Goal: Navigation & Orientation: Find specific page/section

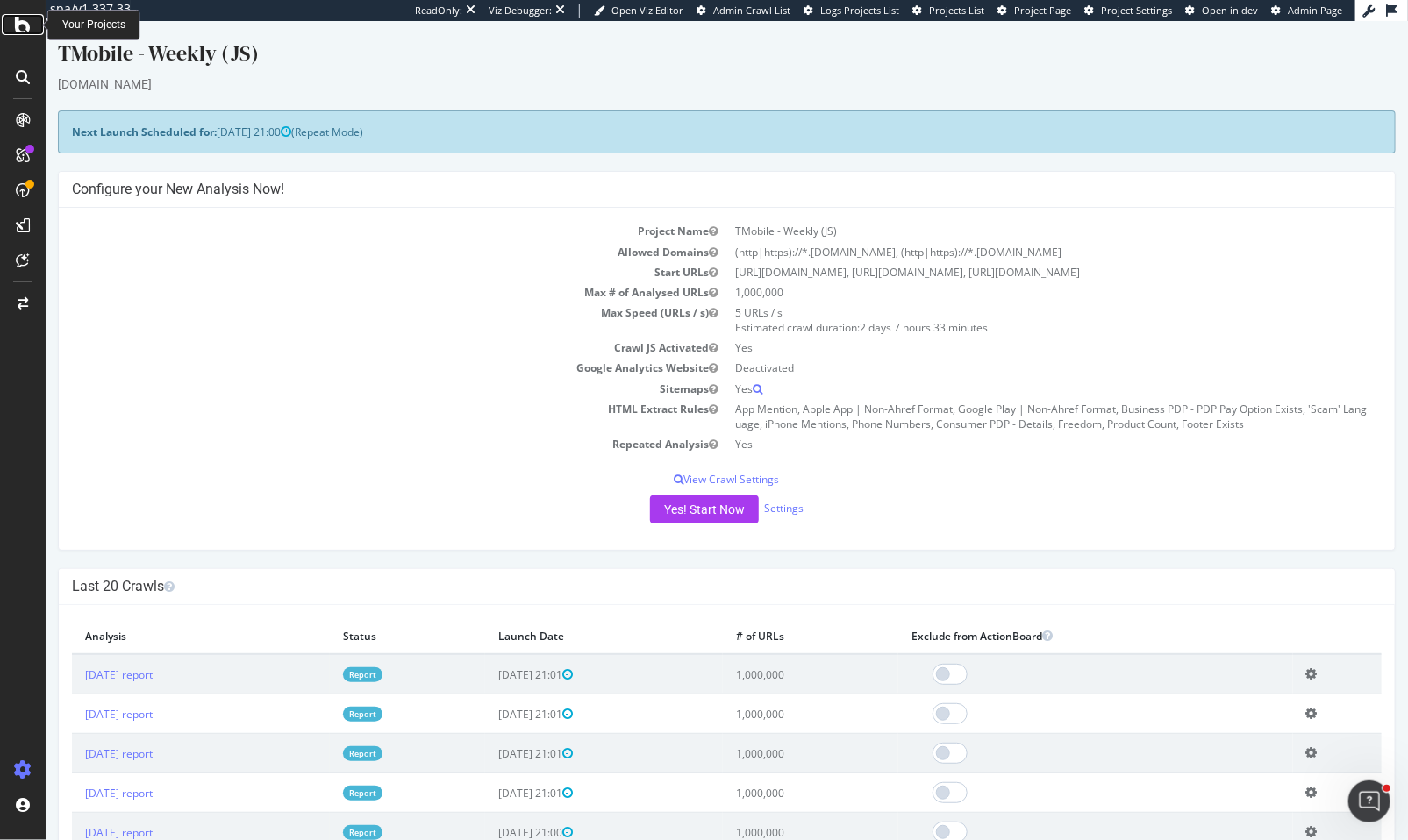
click at [37, 26] on div at bounding box center [23, 24] width 43 height 21
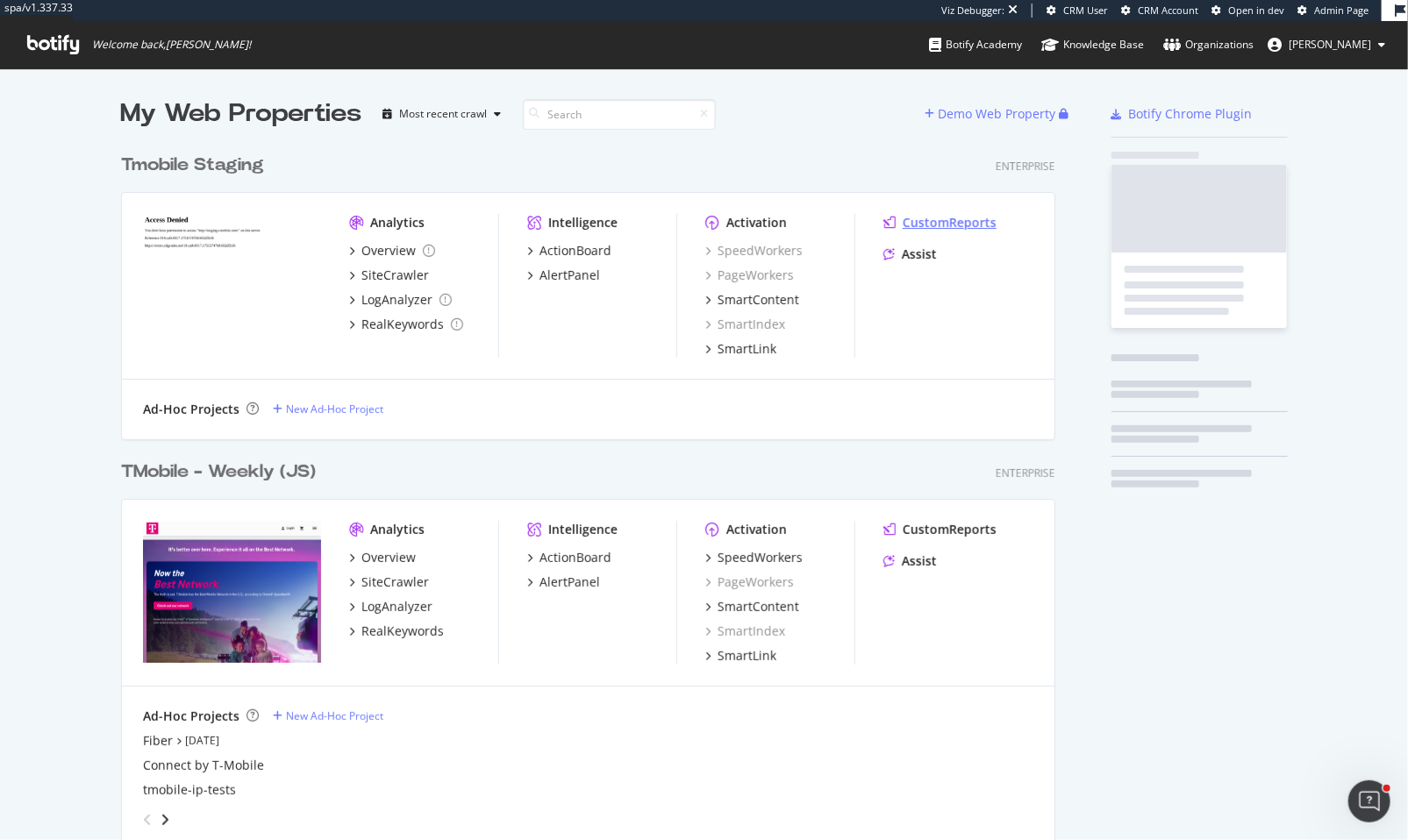
scroll to position [1426, 936]
